Goal: Information Seeking & Learning: Learn about a topic

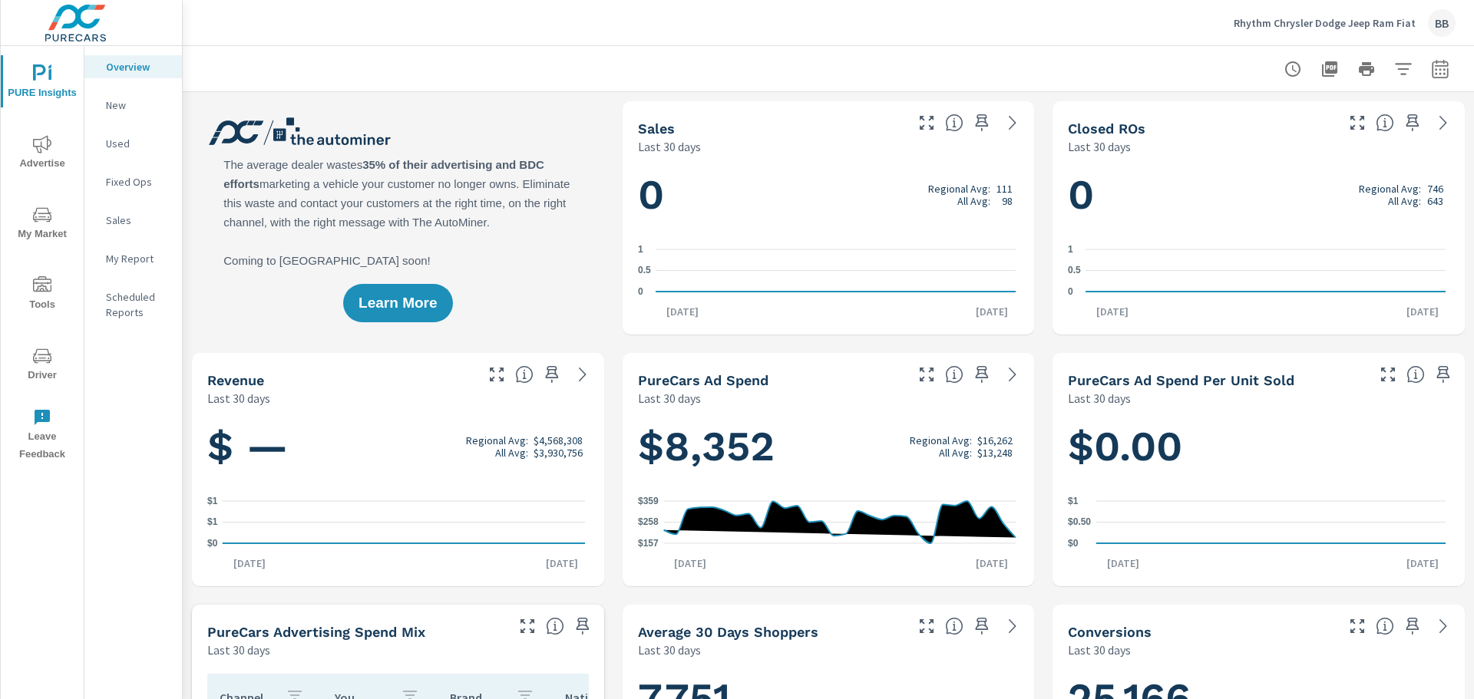
click at [48, 158] on span "Advertise" at bounding box center [42, 154] width 74 height 38
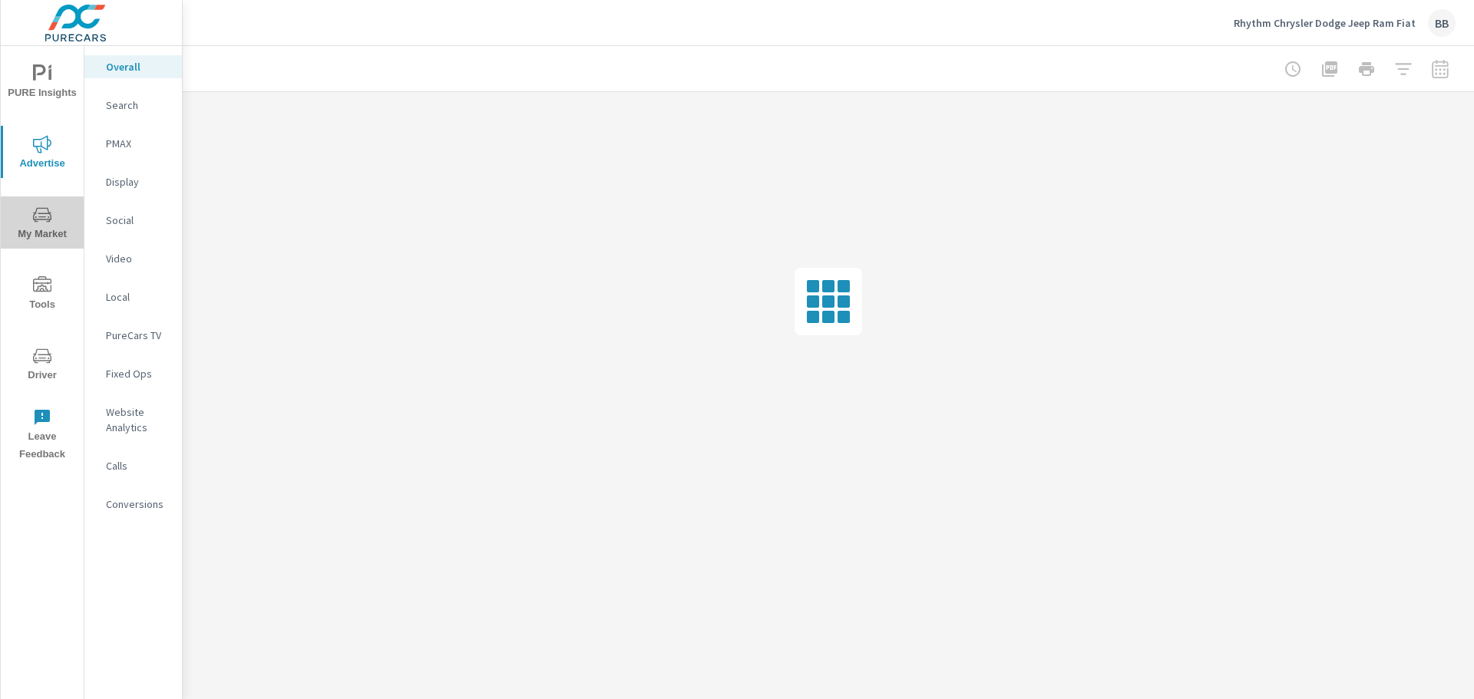
click at [46, 216] on icon "nav menu" at bounding box center [42, 215] width 18 height 18
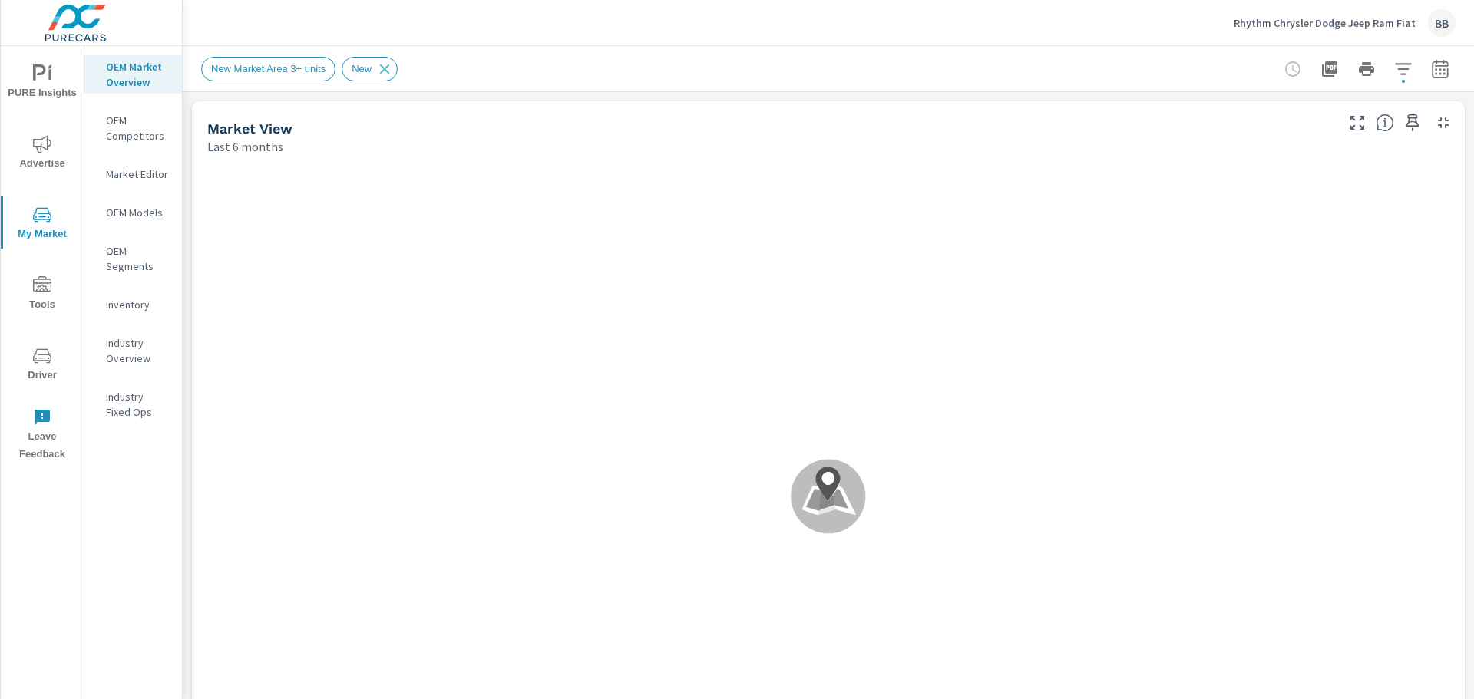
drag, startPoint x: 649, startPoint y: 392, endPoint x: 636, endPoint y: 156, distance: 236.8
click at [636, 156] on div ".map-bw_svg__st2{fill:#fdfefe}.map-bw_svg__st4{fill:#999}" at bounding box center [828, 496] width 1273 height 683
drag, startPoint x: 658, startPoint y: 424, endPoint x: 497, endPoint y: 268, distance: 224.2
click at [497, 268] on div ".map-bw_svg__st2{fill:#fdfefe}.map-bw_svg__st4{fill:#999}" at bounding box center [828, 496] width 1260 height 671
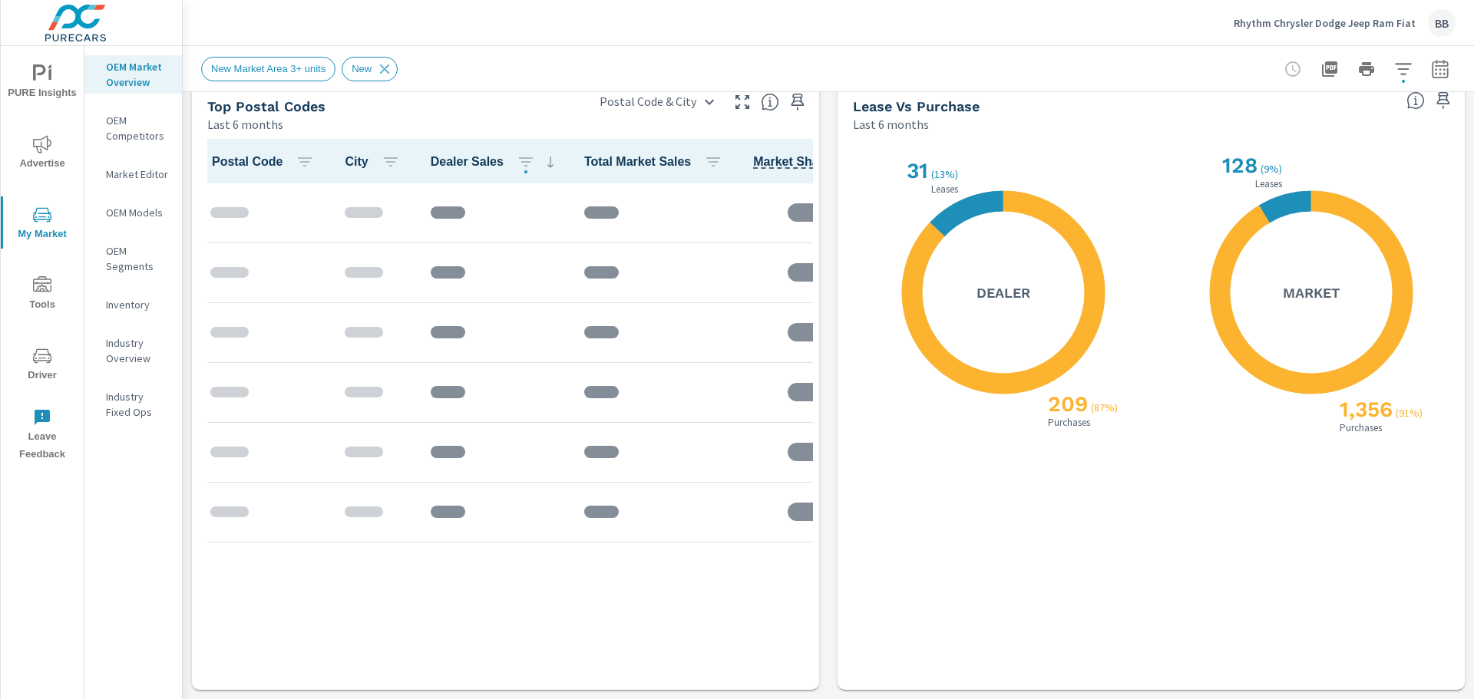
scroll to position [1, 0]
click at [41, 289] on icon "nav menu" at bounding box center [42, 283] width 18 height 15
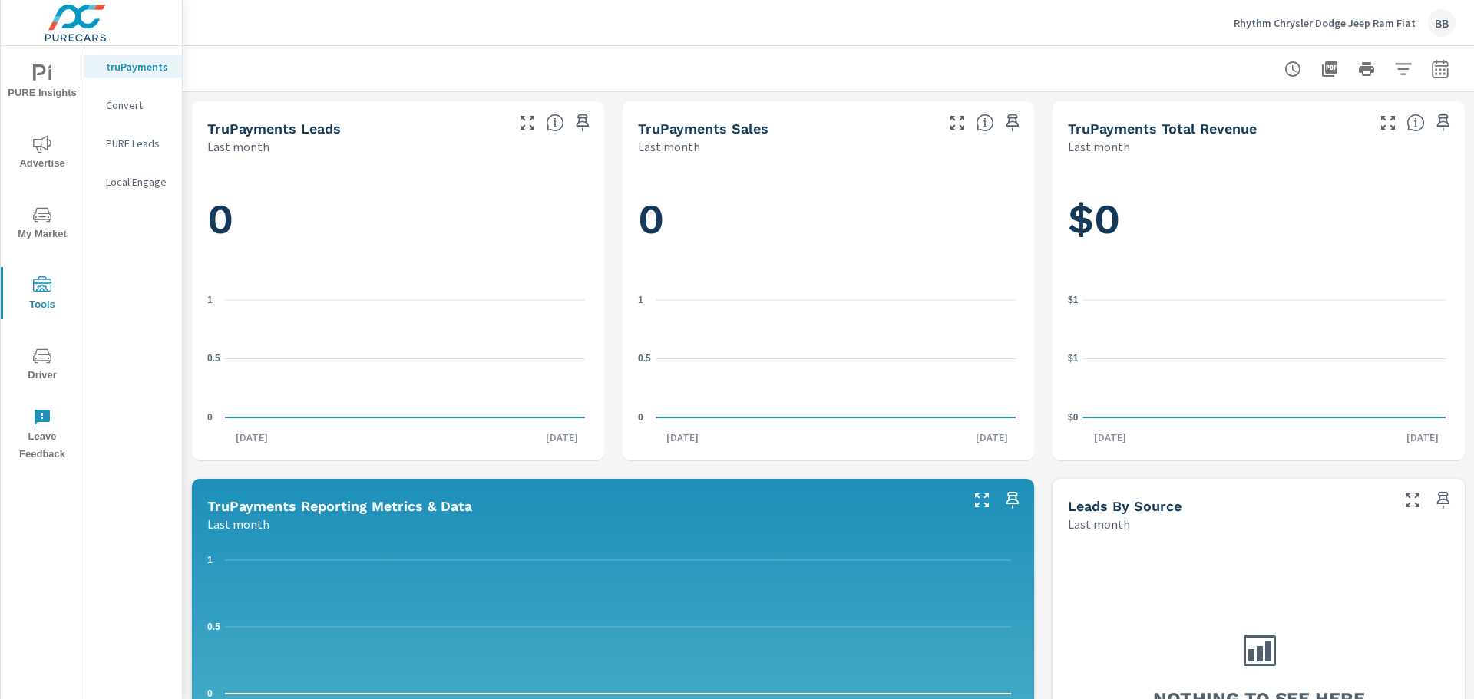
click at [125, 179] on p "Local Engage" at bounding box center [138, 181] width 64 height 15
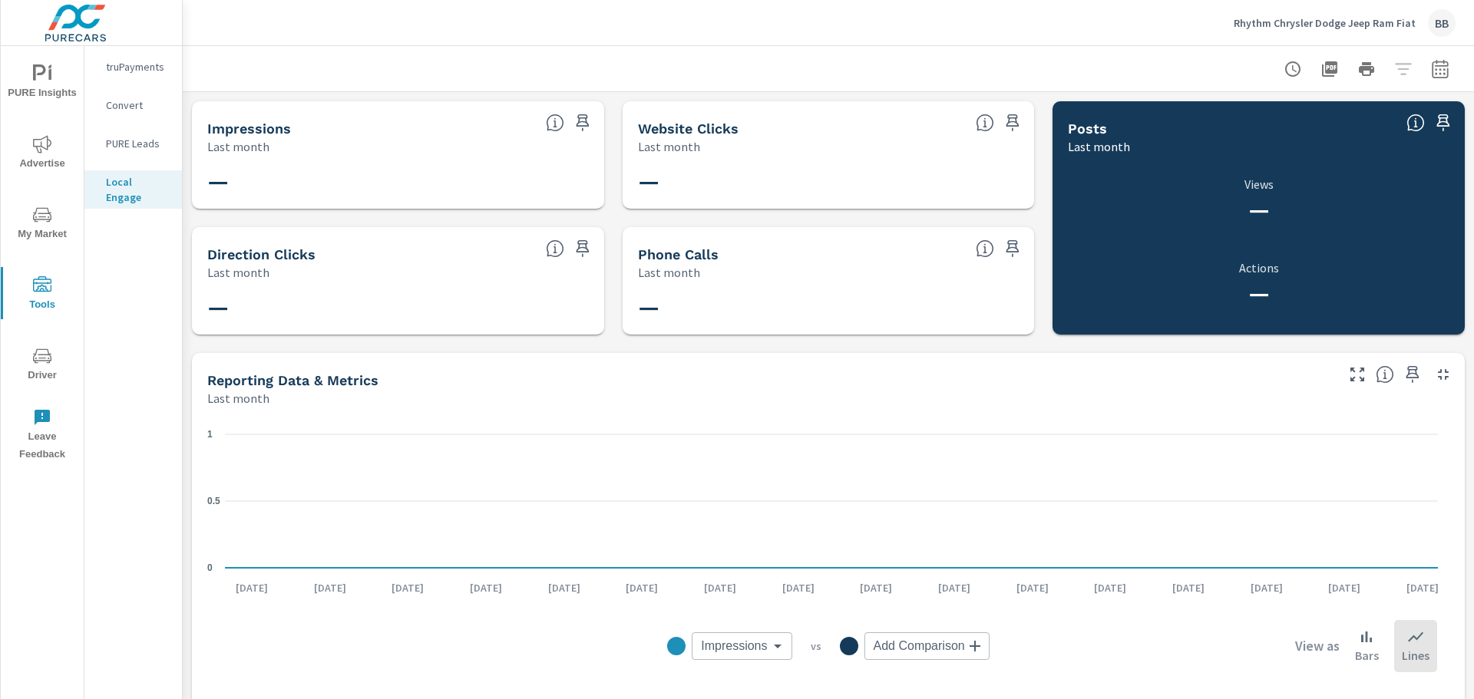
click at [42, 75] on icon "nav menu" at bounding box center [42, 73] width 18 height 18
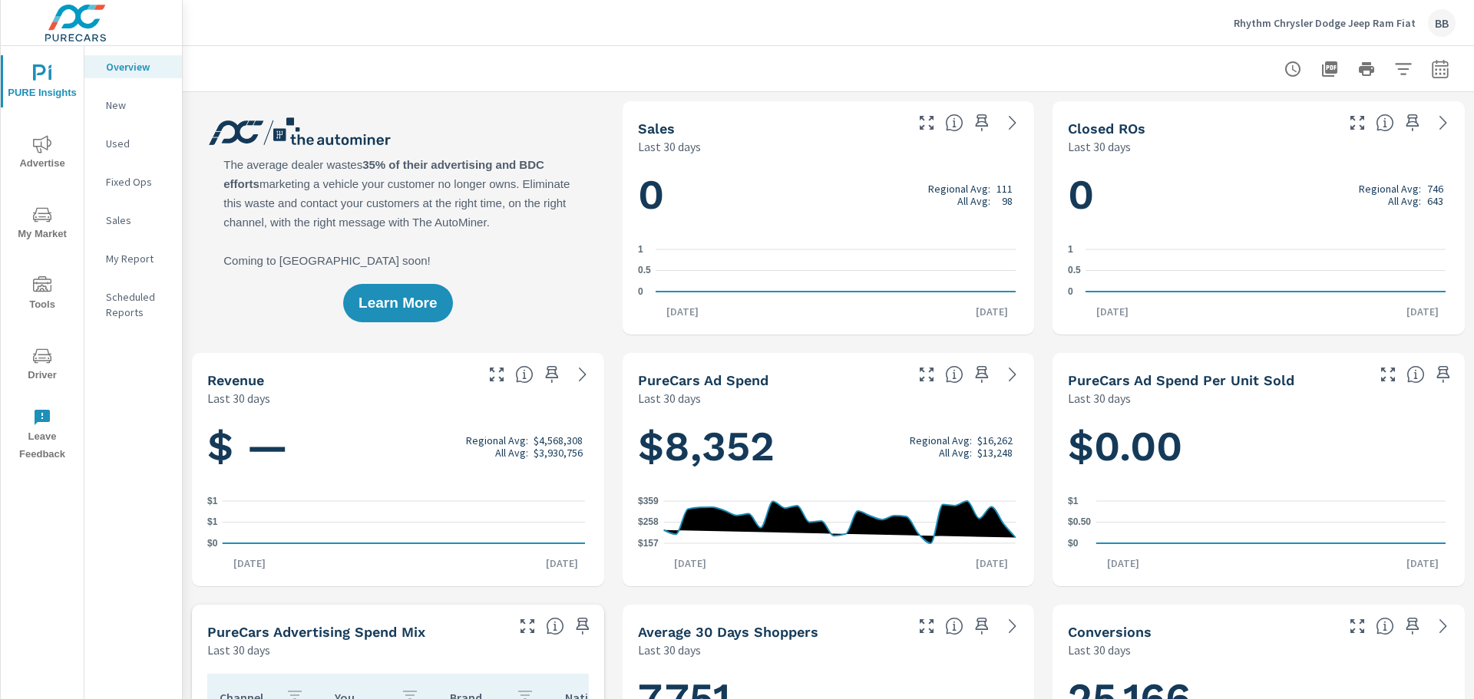
click at [130, 260] on p "My Report" at bounding box center [138, 258] width 64 height 15
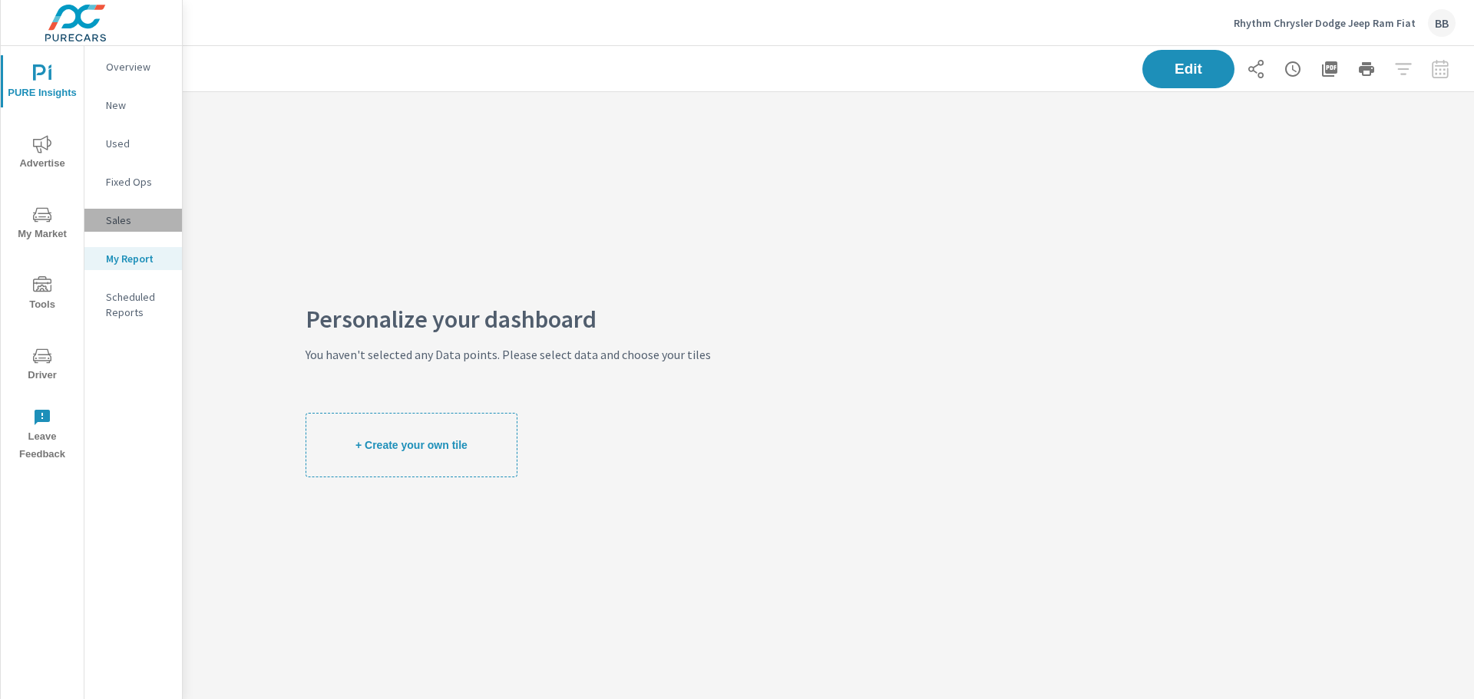
click at [107, 216] on p "Sales" at bounding box center [138, 220] width 64 height 15
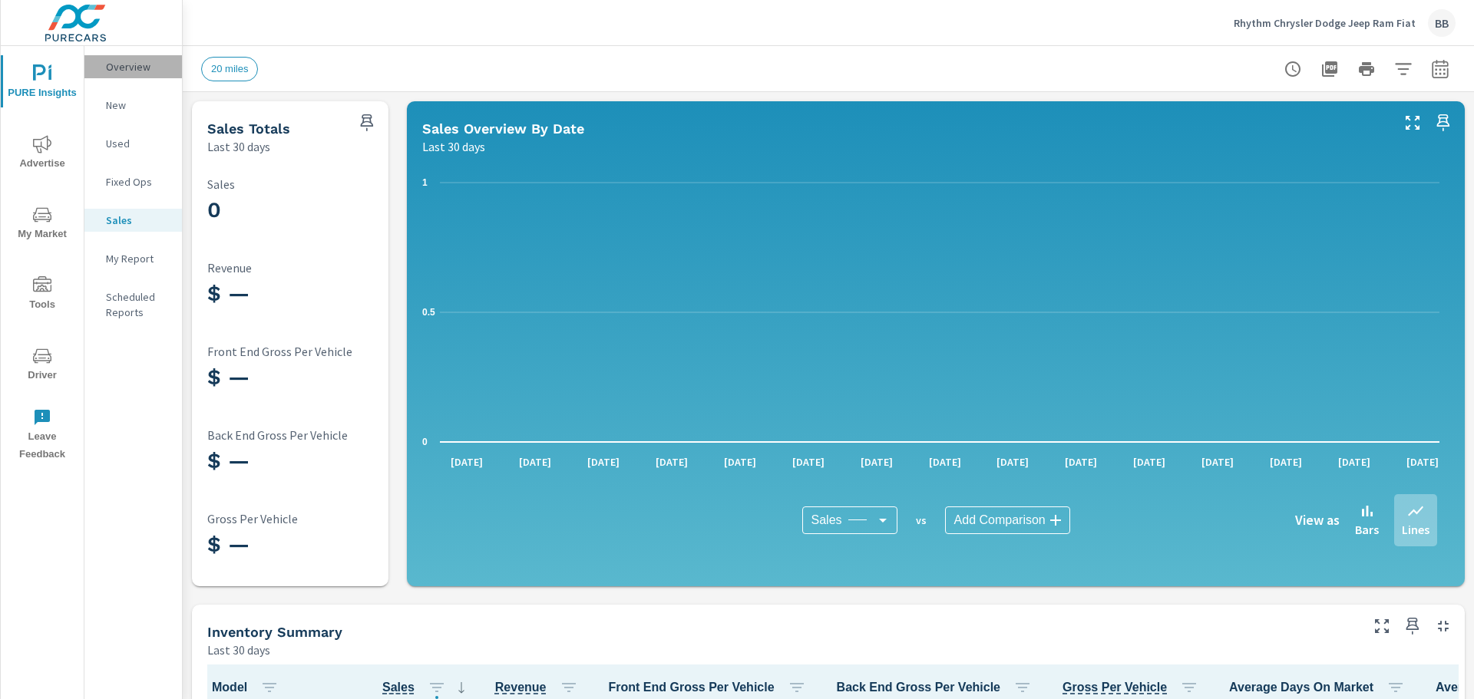
click at [123, 65] on p "Overview" at bounding box center [138, 66] width 64 height 15
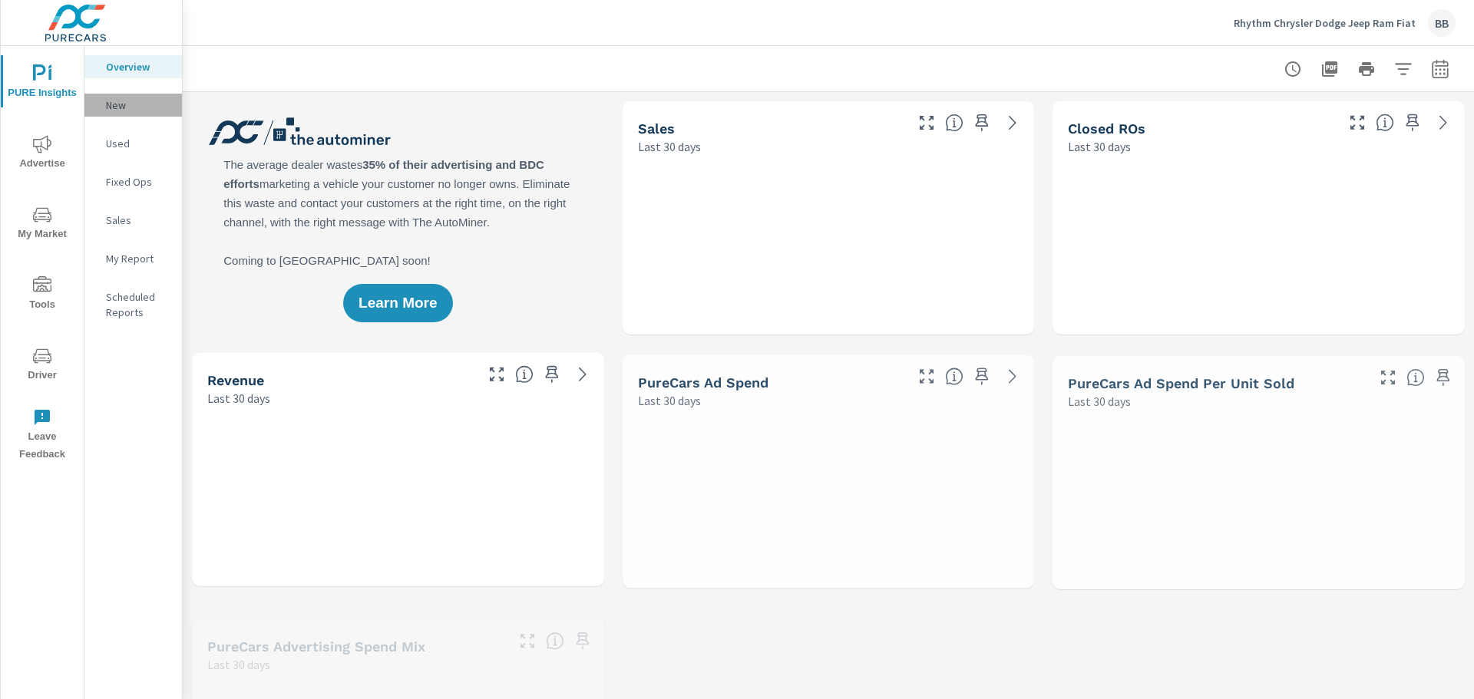
click at [117, 106] on p "New" at bounding box center [138, 104] width 64 height 15
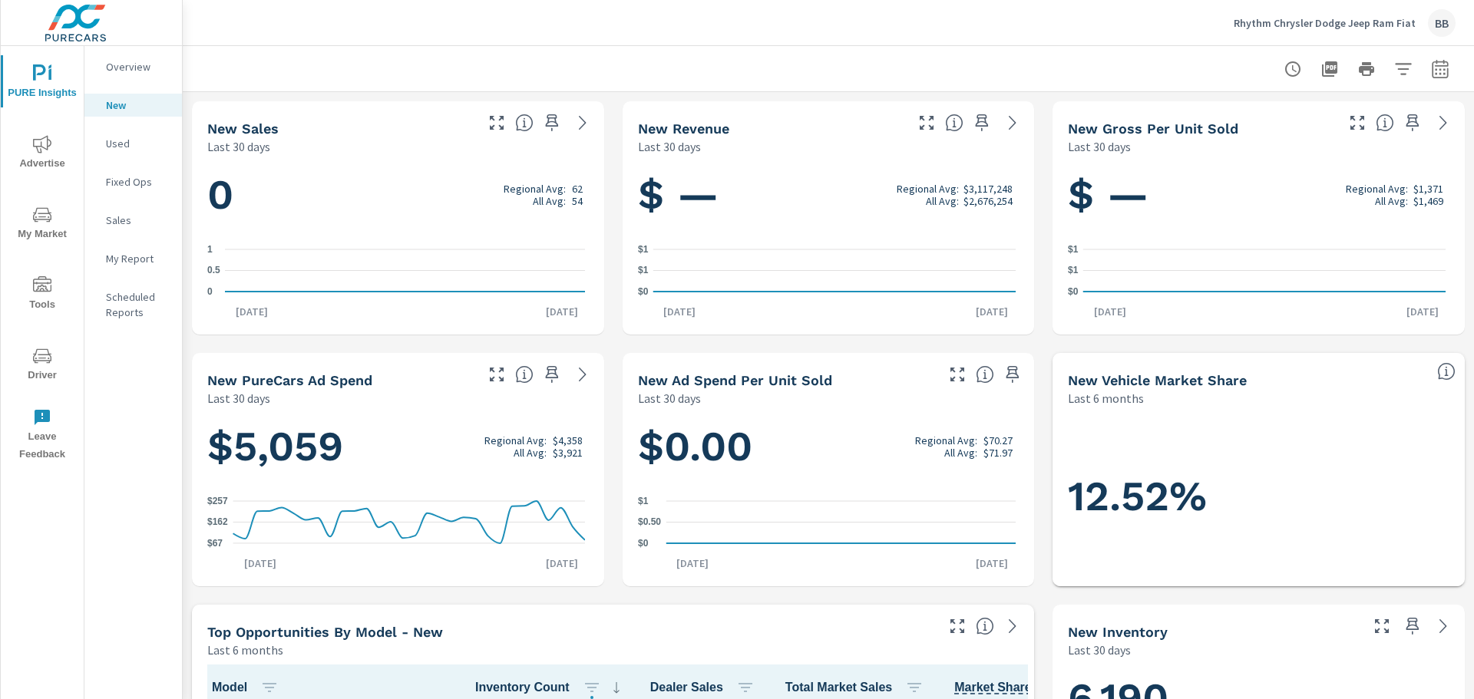
click at [48, 151] on icon "nav menu" at bounding box center [42, 144] width 18 height 18
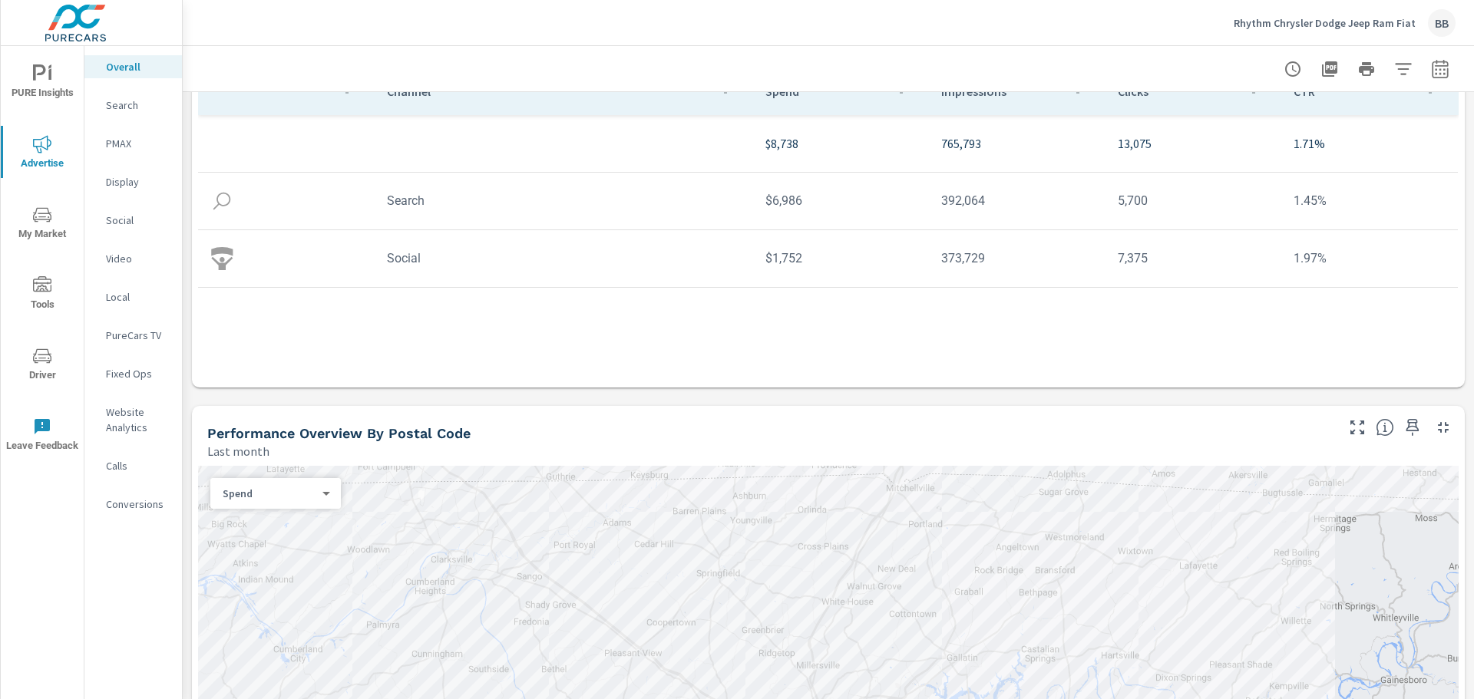
scroll to position [307, 0]
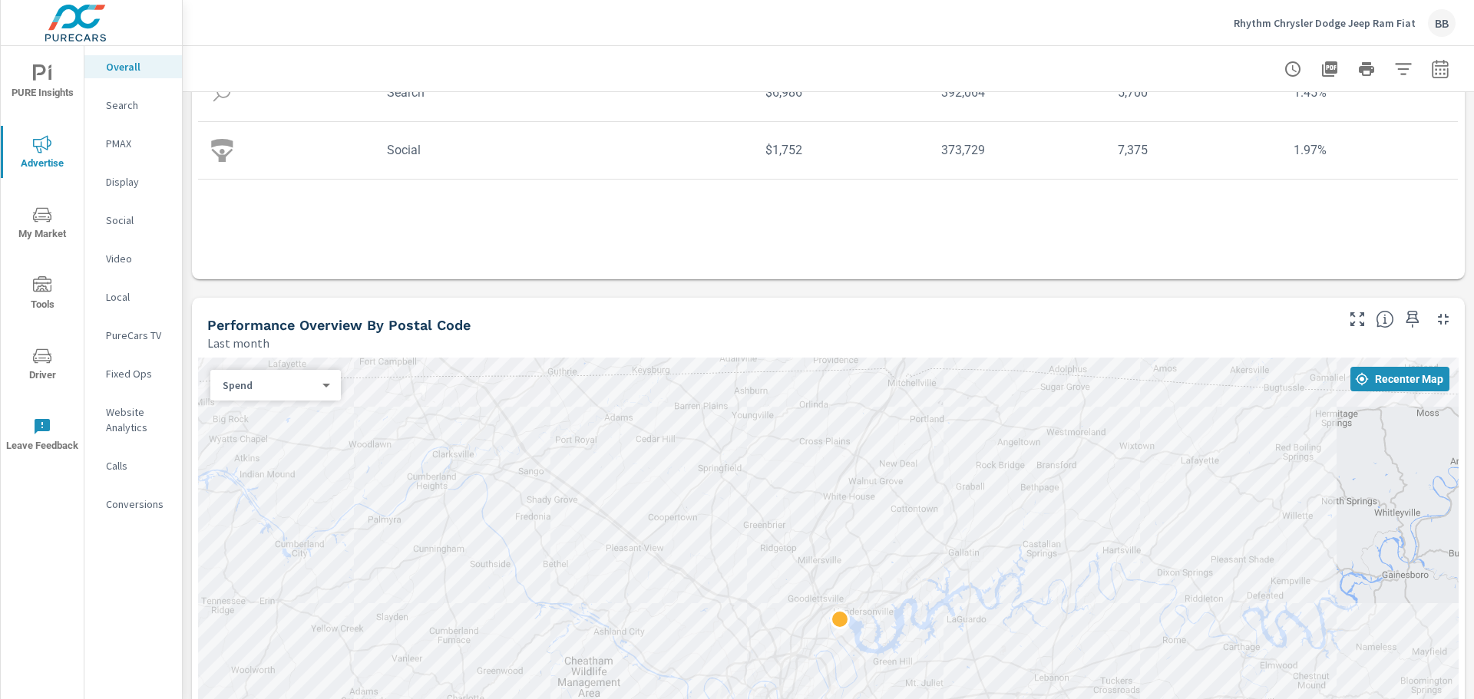
drag, startPoint x: 1028, startPoint y: 328, endPoint x: 936, endPoint y: 299, distance: 96.6
click at [936, 299] on div "Performance Overview By Postal Code Last month" at bounding box center [765, 325] width 1147 height 54
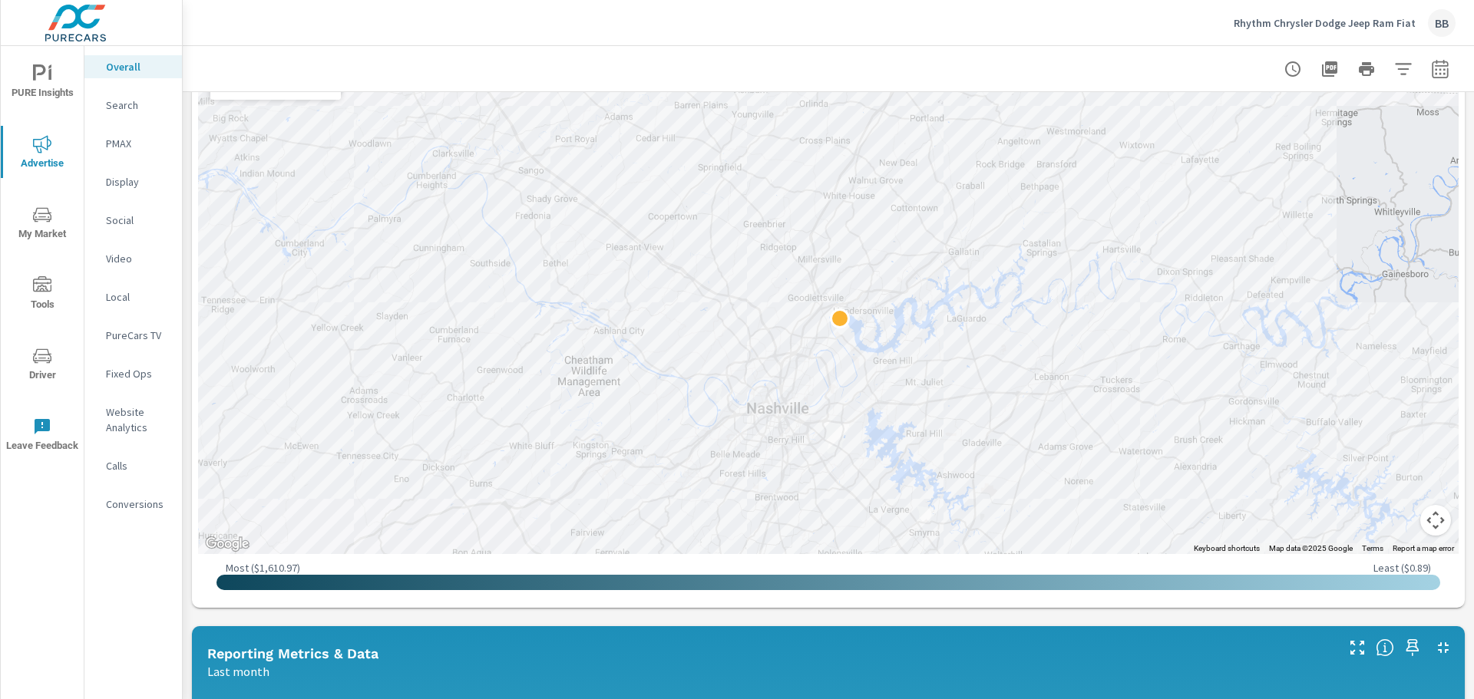
scroll to position [656, 0]
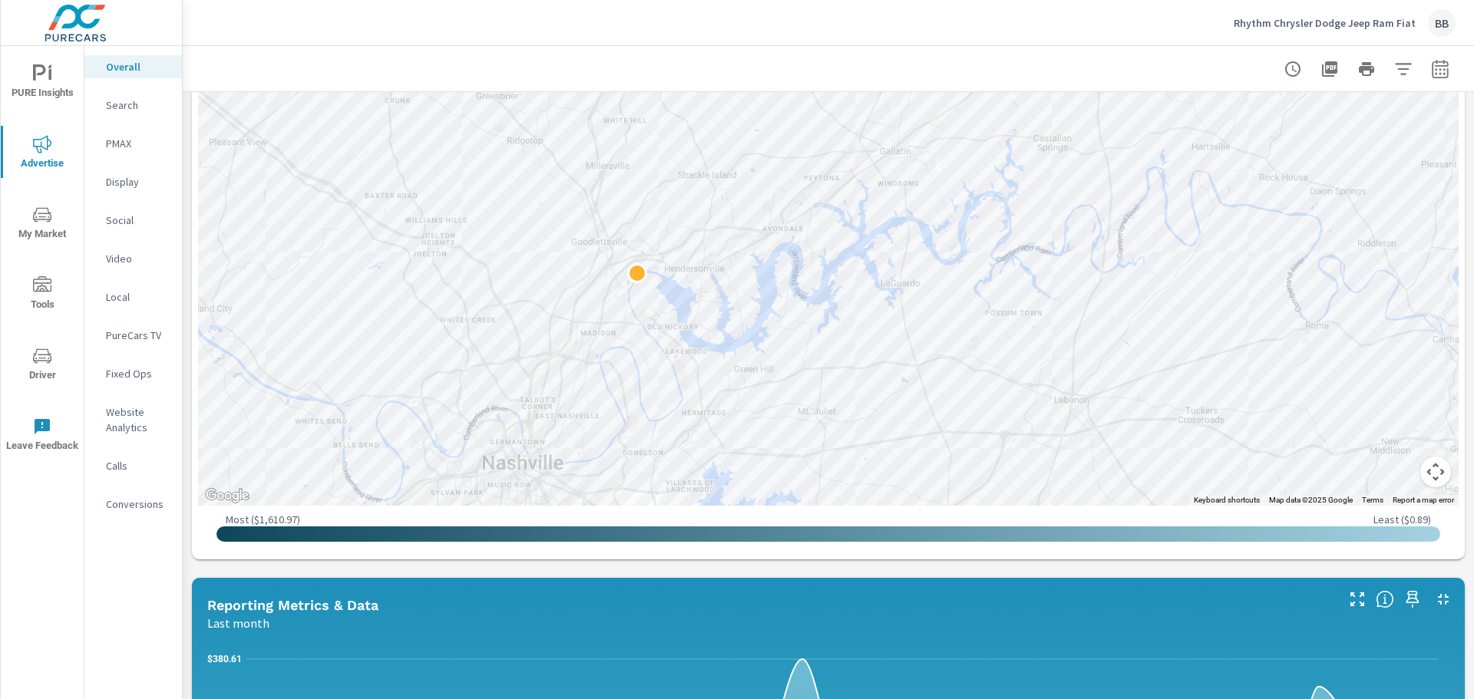
drag, startPoint x: 845, startPoint y: 257, endPoint x: 830, endPoint y: 304, distance: 49.0
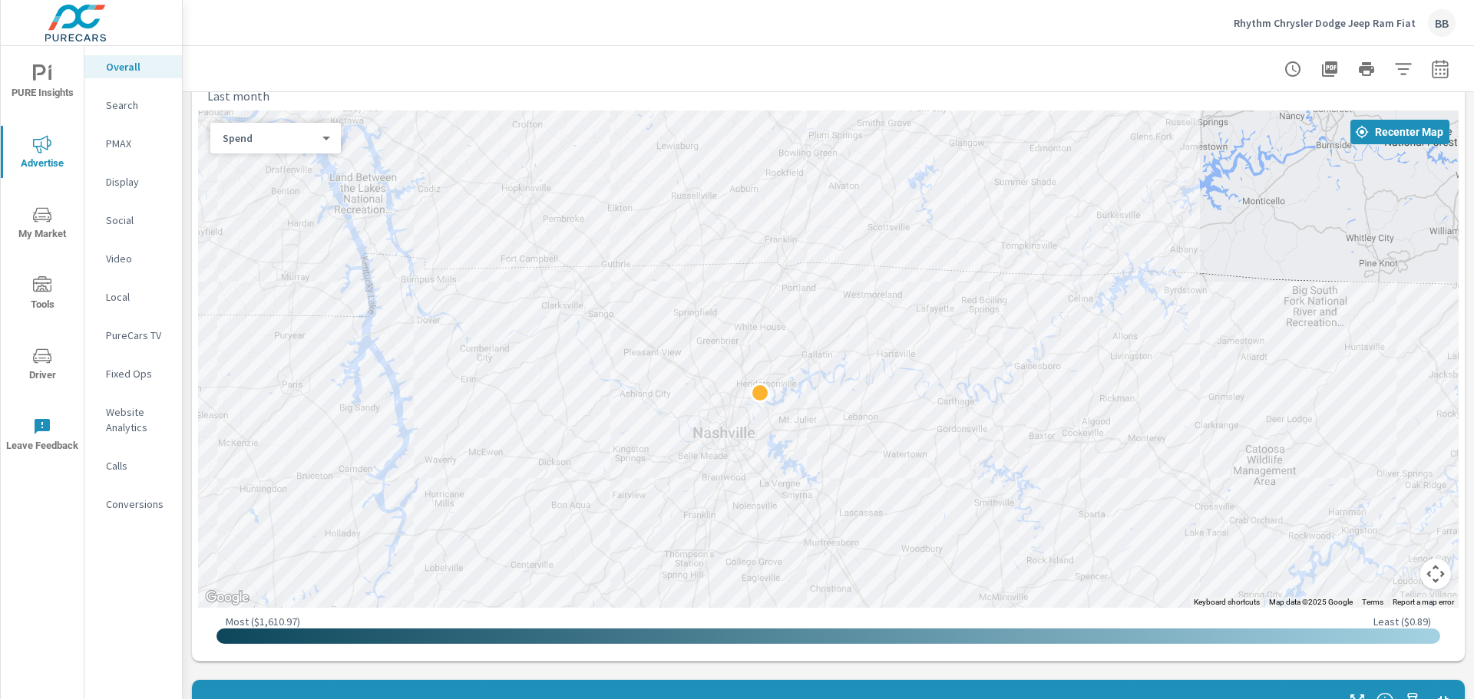
scroll to position [543, 0]
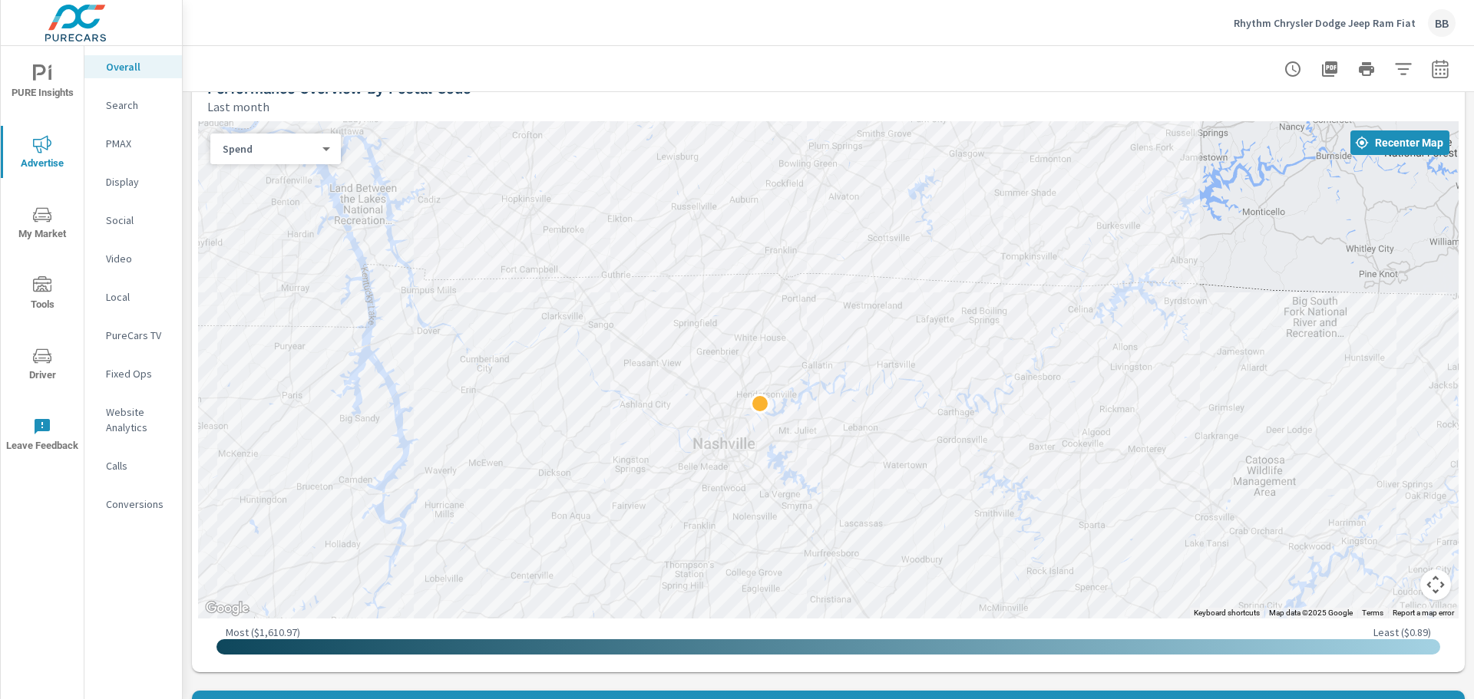
click at [305, 141] on body "PURE Insights Advertise My Market Tools Driver Leave Feedback Overall Search PM…" at bounding box center [737, 349] width 1474 height 699
click at [1319, 67] on div at bounding box center [737, 349] width 1474 height 699
click at [1322, 67] on icon "button" at bounding box center [1329, 68] width 15 height 15
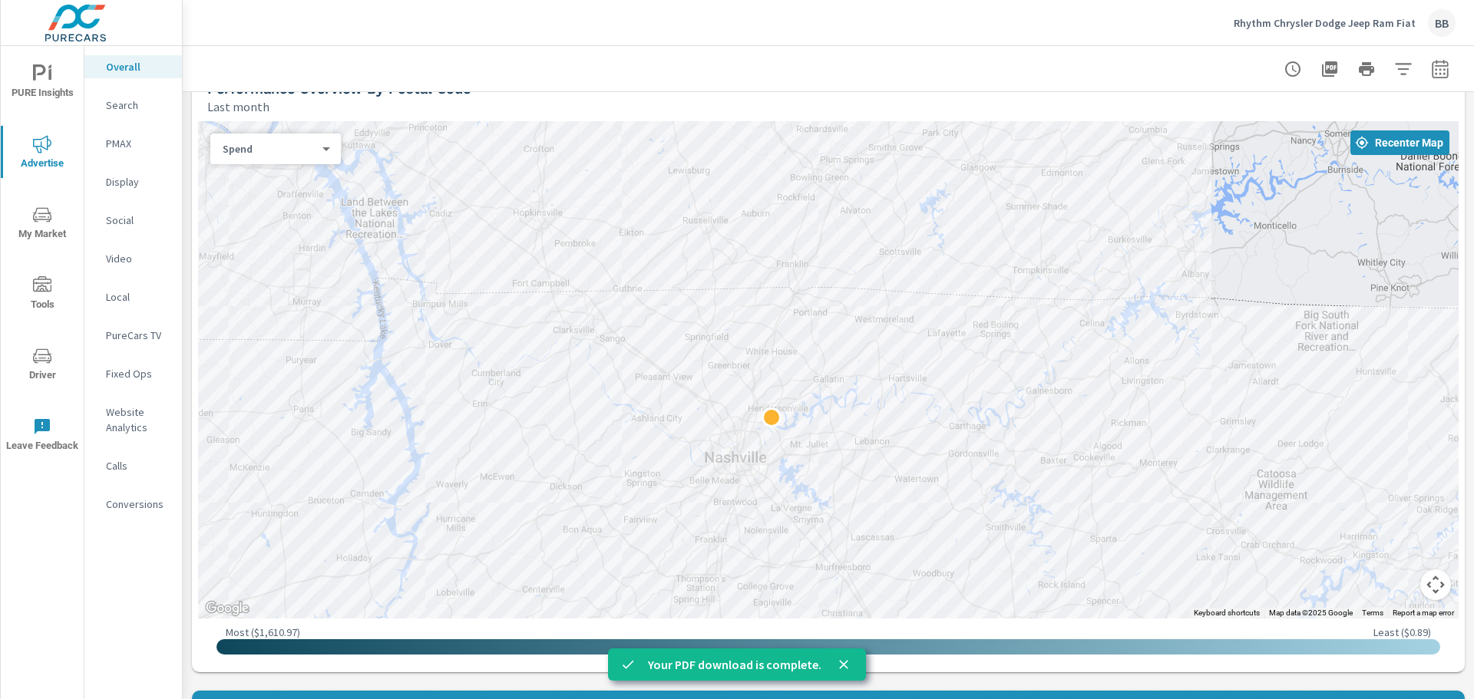
drag, startPoint x: 1171, startPoint y: 365, endPoint x: 1178, endPoint y: 388, distance: 24.8
click at [1178, 388] on div at bounding box center [828, 369] width 1260 height 497
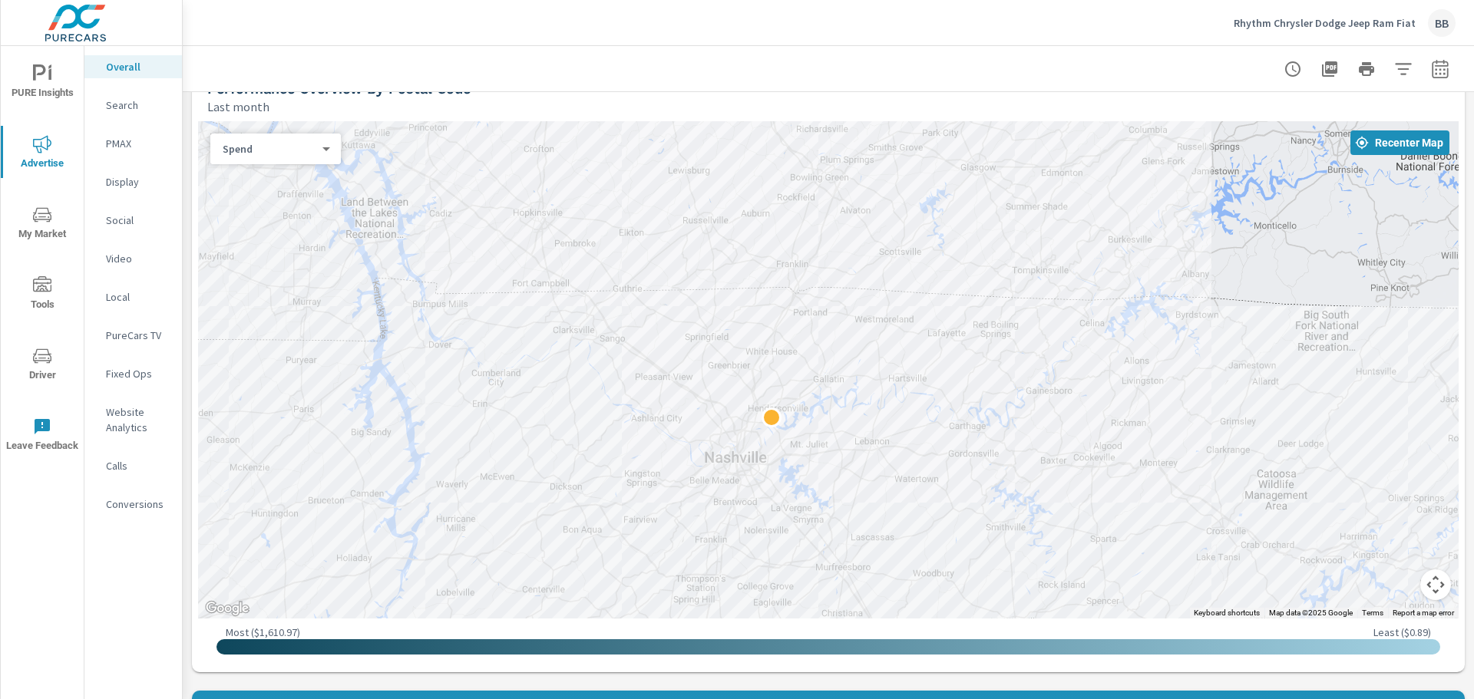
click at [1192, 92] on div "Performance Overview By Postal Code" at bounding box center [769, 89] width 1125 height 18
